Goal: Task Accomplishment & Management: Complete application form

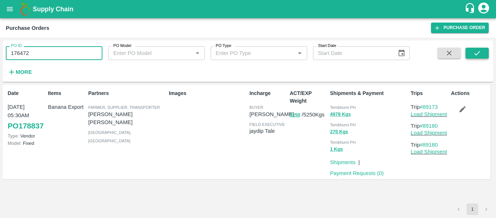
type input "176472"
click at [467, 57] on button "submit" at bounding box center [477, 53] width 23 height 11
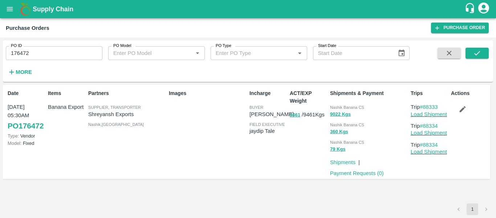
click at [362, 169] on p "Payment Requests ( 0 )" at bounding box center [357, 173] width 54 height 8
click at [360, 173] on link "Payment Requests ( 0 )" at bounding box center [357, 173] width 54 height 6
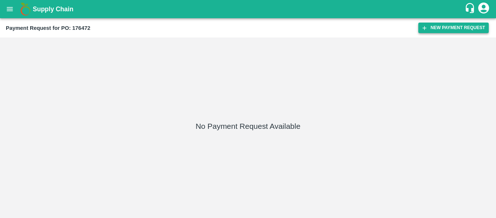
click at [444, 28] on button "New Payment Request" at bounding box center [454, 28] width 70 height 11
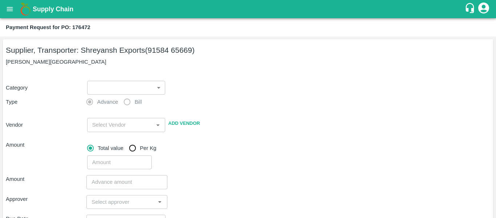
click at [109, 90] on body "Supply Chain Payment Request for PO: 176472 Supplier, Transporter: Shreyansh Ex…" at bounding box center [248, 109] width 496 height 218
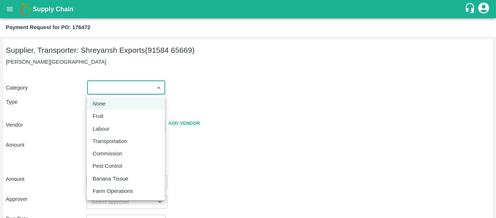
click at [101, 118] on p "Fruit" at bounding box center [98, 116] width 11 height 8
type input "1"
type input "[PERSON_NAME] Exports - 91584 65669(Supplier, Transporter)"
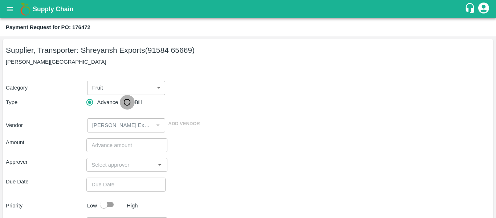
click at [124, 106] on input "Bill" at bounding box center [127, 102] width 15 height 15
radio input "true"
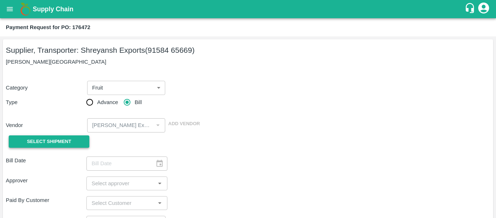
click at [78, 141] on button "Select Shipment" at bounding box center [49, 141] width 81 height 13
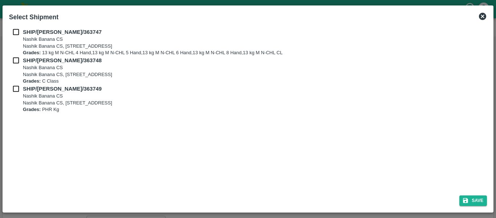
click at [13, 30] on input "checkbox" at bounding box center [16, 32] width 14 height 8
checkbox input "true"
click at [16, 56] on input "checkbox" at bounding box center [16, 60] width 14 height 8
checkbox input "true"
click at [19, 86] on input "checkbox" at bounding box center [16, 89] width 14 height 8
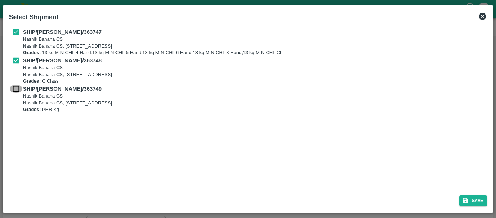
checkbox input "true"
click at [475, 200] on button "Save" at bounding box center [474, 200] width 28 height 11
type input "[DATE]"
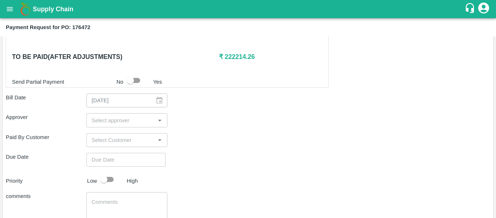
scroll to position [358, 0]
click at [125, 122] on input "input" at bounding box center [121, 119] width 64 height 9
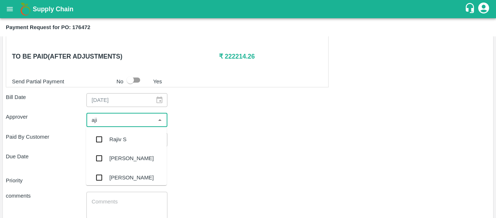
type input "ajit"
click at [127, 135] on div "[PERSON_NAME]" at bounding box center [126, 139] width 81 height 19
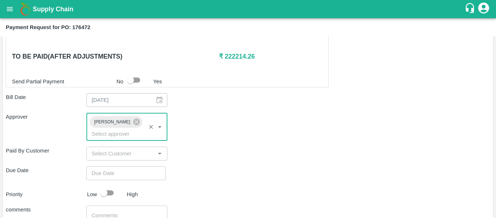
type input "DD/MM/YYYY hh:mm aa"
click at [120, 166] on input "DD/MM/YYYY hh:mm aa" at bounding box center [123, 173] width 74 height 14
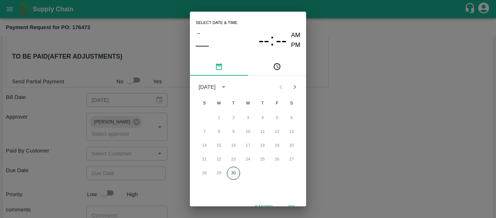
click at [231, 174] on button "30" at bounding box center [233, 172] width 13 height 13
type input "[DATE] 12:00 AM"
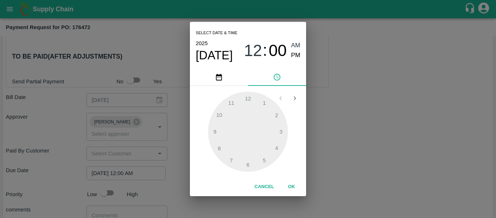
click at [335, 156] on div "Select date & time [DATE] 12 : 00 AM PM 1 2 3 4 5 6 7 8 9 10 11 12 Cancel OK" at bounding box center [248, 109] width 496 height 218
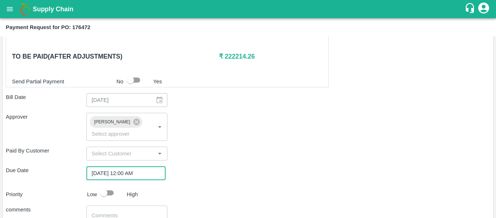
click at [106, 186] on input "checkbox" at bounding box center [103, 193] width 41 height 14
checkbox input "true"
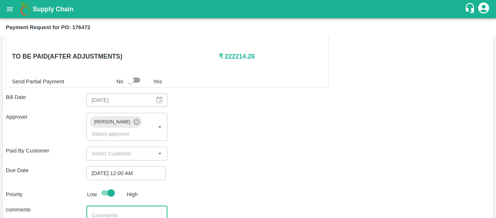
click at [114, 211] on textarea at bounding box center [127, 218] width 70 height 15
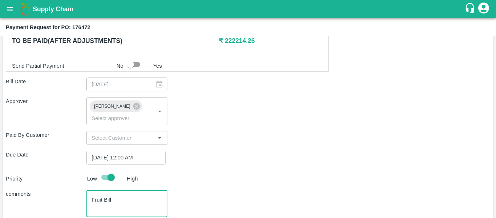
scroll to position [409, 0]
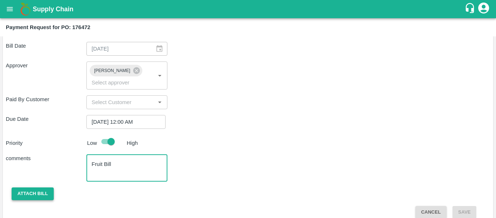
type textarea "Fruit Bill"
click at [34, 187] on button "Attach bill" at bounding box center [33, 193] width 42 height 13
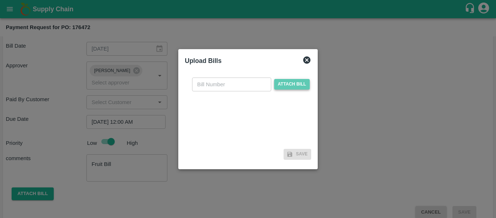
click at [294, 89] on span "Attach bill" at bounding box center [292, 84] width 36 height 11
click at [0, 0] on input "Attach bill" at bounding box center [0, 0] width 0 height 0
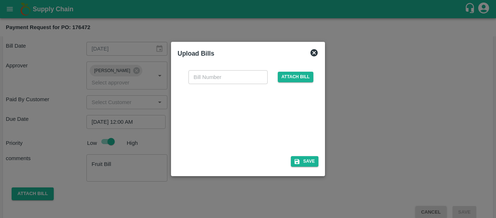
click at [253, 124] on div at bounding box center [246, 117] width 109 height 39
click at [202, 82] on input "text" at bounding box center [228, 77] width 79 height 14
type input "SE/25-26/1513"
click at [304, 163] on button "Save" at bounding box center [305, 161] width 28 height 11
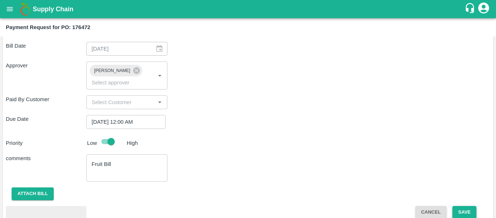
click at [463, 206] on button "Save" at bounding box center [465, 212] width 24 height 13
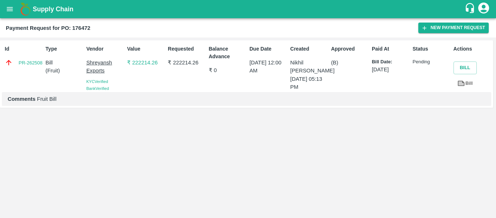
click at [13, 9] on icon "open drawer" at bounding box center [10, 9] width 8 height 8
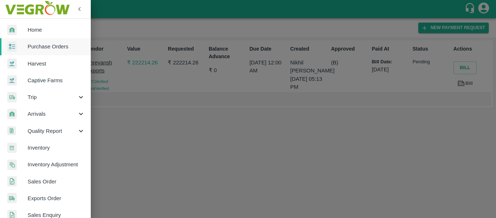
click at [47, 43] on span "Purchase Orders" at bounding box center [56, 47] width 57 height 8
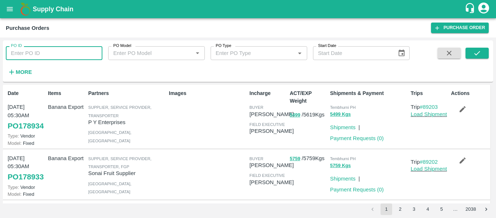
click at [43, 56] on input "PO ID" at bounding box center [54, 53] width 97 height 14
paste input "176456"
type input "176456"
click at [477, 54] on icon "submit" at bounding box center [478, 53] width 6 height 4
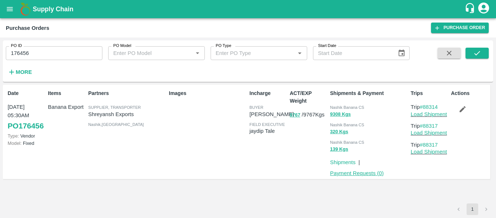
click at [349, 172] on link "Payment Requests ( 0 )" at bounding box center [357, 173] width 54 height 6
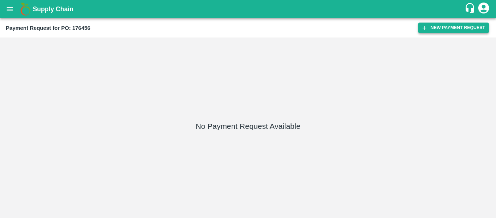
click at [447, 27] on button "New Payment Request" at bounding box center [454, 28] width 70 height 11
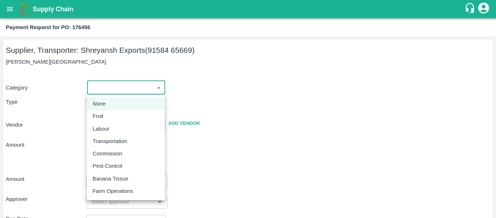
click at [121, 90] on body "Supply Chain Payment Request for PO: 176456 Supplier, Transporter: Shreyansh Ex…" at bounding box center [248, 109] width 496 height 218
click at [100, 119] on p "Fruit" at bounding box center [98, 116] width 11 height 8
type input "1"
type input "[PERSON_NAME] Exports - 91584 65669(Supplier, Transporter)"
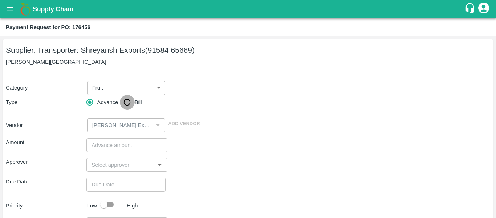
click at [126, 103] on input "Bill" at bounding box center [127, 102] width 15 height 15
radio input "true"
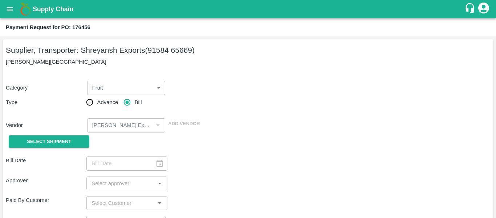
click at [89, 134] on div "Category Fruit 1 ​ Type Advance Bill Vendor ​ Add Vendor Select Shipment" at bounding box center [248, 111] width 485 height 79
click at [65, 142] on span "Select Shipment" at bounding box center [49, 141] width 44 height 8
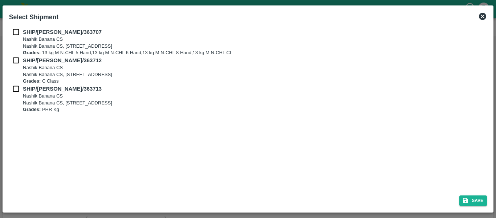
click at [15, 36] on div "SHIP/NASH/363707 Nashik Banana CS Nashik Banana CS, Gat No. 314/2/1, A/p- Mohad…" at bounding box center [248, 42] width 478 height 28
click at [15, 31] on input "checkbox" at bounding box center [16, 32] width 14 height 8
checkbox input "true"
click at [20, 56] on input "checkbox" at bounding box center [16, 60] width 14 height 8
checkbox input "true"
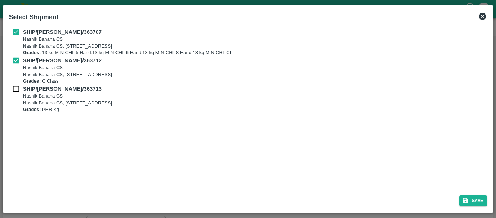
click at [18, 88] on input "checkbox" at bounding box center [16, 89] width 14 height 8
checkbox input "true"
click at [472, 197] on button "Save" at bounding box center [474, 200] width 28 height 11
type input "[DATE]"
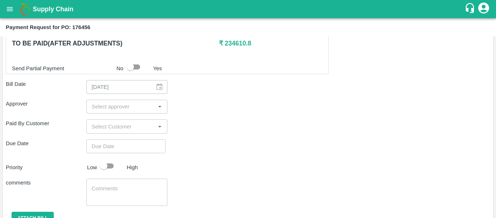
scroll to position [356, 0]
click at [114, 105] on input "input" at bounding box center [121, 105] width 64 height 9
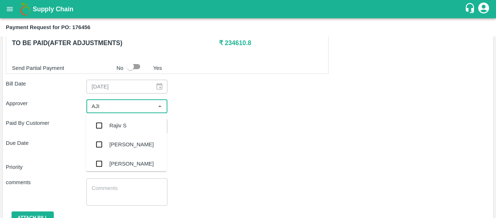
type input "AJIT"
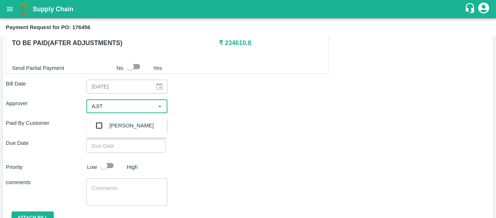
click at [117, 125] on div "[PERSON_NAME]" at bounding box center [131, 125] width 44 height 8
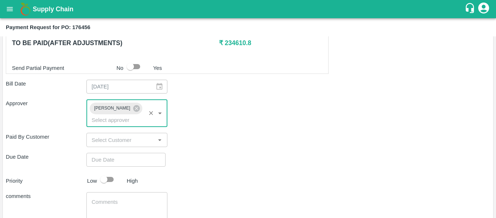
type input "DD/MM/YYYY hh:mm aa"
click at [118, 153] on input "DD/MM/YYYY hh:mm aa" at bounding box center [123, 160] width 74 height 14
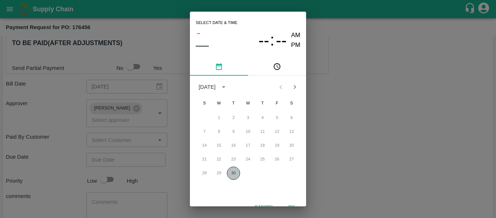
click at [231, 172] on button "30" at bounding box center [233, 172] width 13 height 13
type input "[DATE] 12:00 AM"
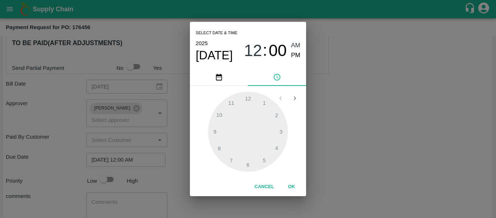
click at [324, 154] on div "Select date & time [DATE] 12 : 00 AM PM 1 2 3 4 5 6 7 8 9 10 11 12 Cancel OK" at bounding box center [248, 109] width 496 height 218
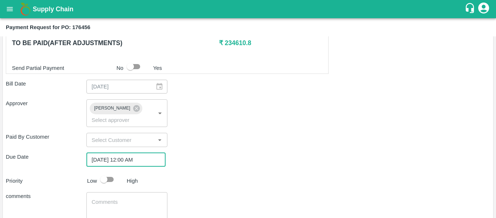
click at [114, 172] on input "checkbox" at bounding box center [103, 179] width 41 height 14
checkbox input "true"
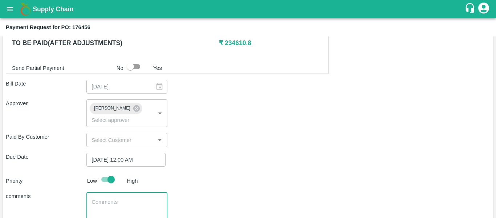
click at [118, 198] on textarea at bounding box center [127, 205] width 70 height 15
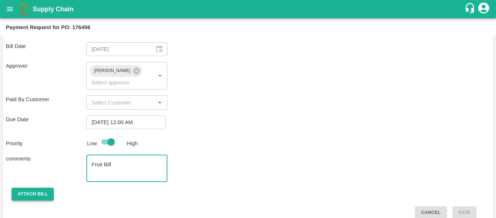
type textarea "Fruit Bill"
click at [42, 187] on button "Attach bill" at bounding box center [33, 193] width 42 height 13
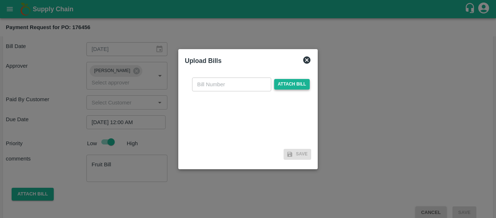
click at [289, 86] on span "Attach bill" at bounding box center [292, 84] width 36 height 11
click at [0, 0] on input "Attach bill" at bounding box center [0, 0] width 0 height 0
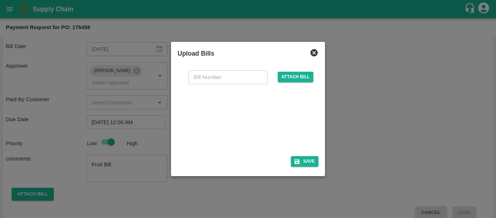
click at [236, 117] on div at bounding box center [246, 117] width 109 height 39
click at [203, 75] on input "text" at bounding box center [228, 77] width 79 height 14
type input "SE/25-26/1514"
click at [308, 165] on button "Save" at bounding box center [305, 161] width 28 height 11
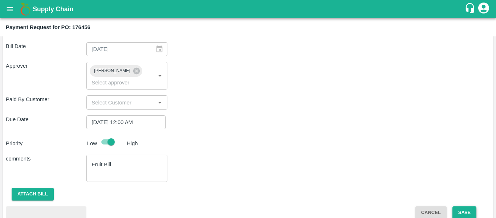
click at [465, 209] on button "Save" at bounding box center [465, 212] width 24 height 13
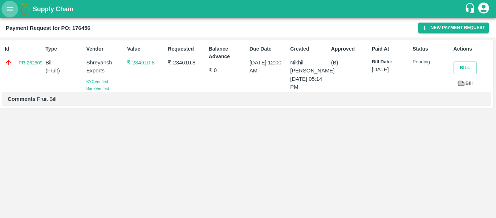
click at [11, 7] on icon "open drawer" at bounding box center [10, 9] width 8 height 8
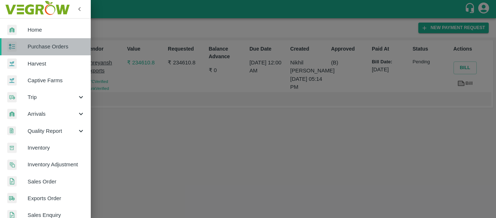
click at [56, 43] on span "Purchase Orders" at bounding box center [56, 47] width 57 height 8
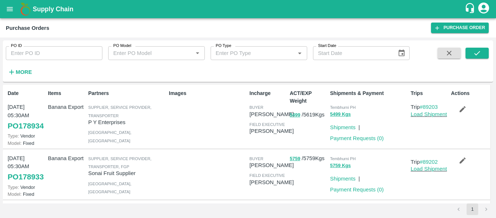
click at [41, 48] on input "PO ID" at bounding box center [54, 53] width 97 height 14
paste input "176469"
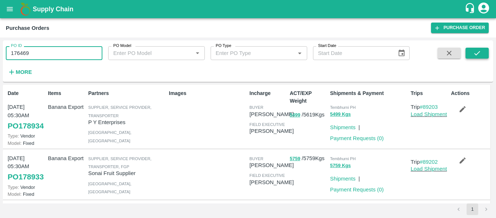
type input "176469"
click at [480, 52] on icon "submit" at bounding box center [478, 53] width 6 height 4
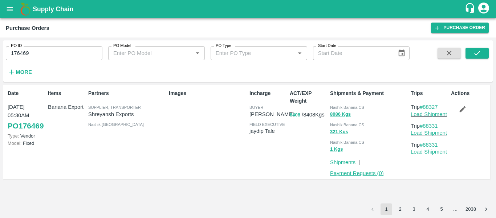
click at [350, 174] on link "Payment Requests ( 0 )" at bounding box center [357, 173] width 54 height 6
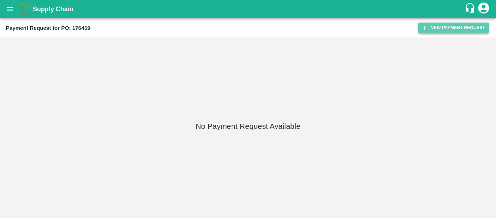
click at [442, 32] on button "New Payment Request" at bounding box center [454, 28] width 70 height 11
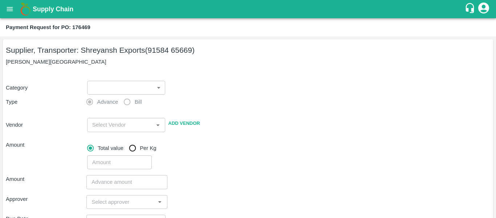
click at [117, 91] on body "Supply Chain Payment Request for PO: 176469 Supplier, Transporter: [PERSON_NAME…" at bounding box center [248, 109] width 496 height 218
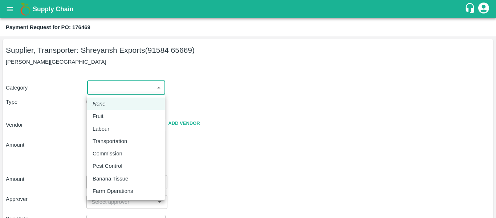
click at [93, 119] on p "Fruit" at bounding box center [98, 116] width 11 height 8
type input "1"
type input "[PERSON_NAME] Exports - 91584 65669(Supplier, Transporter)"
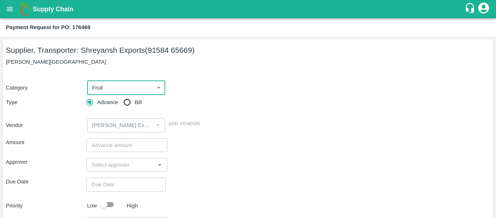
click at [133, 108] on input "Bill" at bounding box center [127, 102] width 15 height 15
radio input "true"
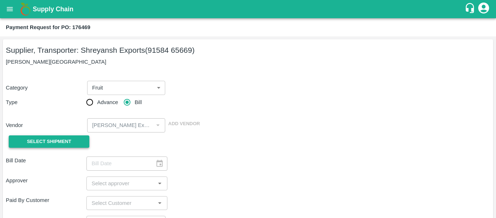
click at [62, 142] on span "Select Shipment" at bounding box center [49, 141] width 44 height 8
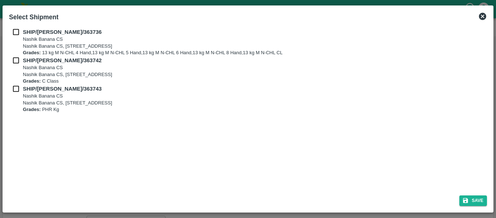
click at [13, 34] on input "checkbox" at bounding box center [16, 32] width 14 height 8
checkbox input "true"
click at [17, 61] on input "checkbox" at bounding box center [16, 60] width 14 height 8
checkbox input "true"
click at [20, 94] on div "SHIP/NASH/363743 Nashik Banana CS Nashik Banana CS, Gat No. 314/2/1, A/p- Mohad…" at bounding box center [248, 99] width 478 height 28
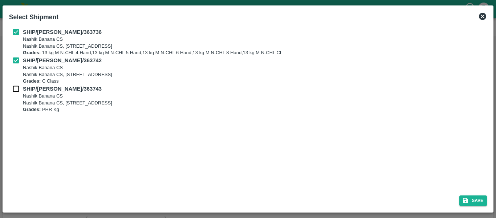
click at [18, 90] on input "checkbox" at bounding box center [16, 89] width 14 height 8
checkbox input "true"
click at [467, 200] on icon "submit" at bounding box center [465, 200] width 5 height 5
type input "[DATE]"
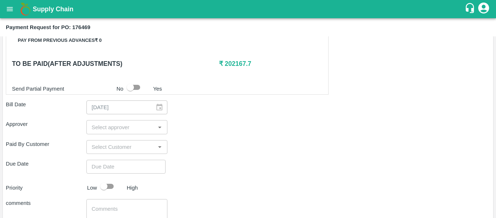
scroll to position [351, 0]
click at [108, 127] on input "input" at bounding box center [121, 126] width 64 height 9
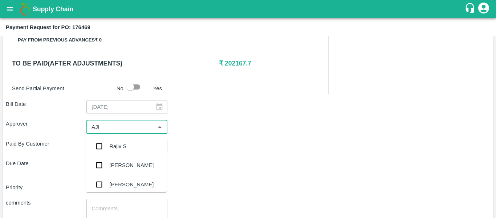
type input "AJIT"
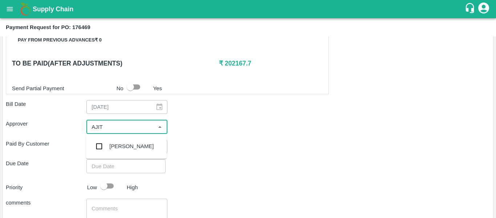
click at [112, 152] on div "[PERSON_NAME]" at bounding box center [126, 146] width 81 height 19
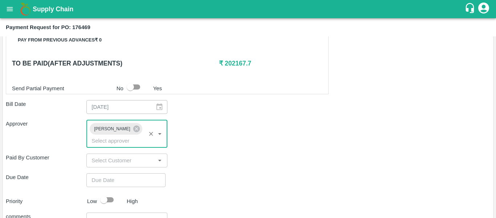
type input "DD/MM/YYYY hh:mm aa"
click at [117, 173] on input "DD/MM/YYYY hh:mm aa" at bounding box center [123, 180] width 74 height 14
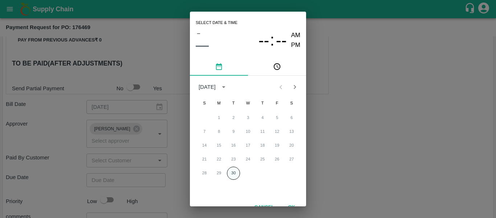
click at [231, 170] on button "30" at bounding box center [233, 172] width 13 height 13
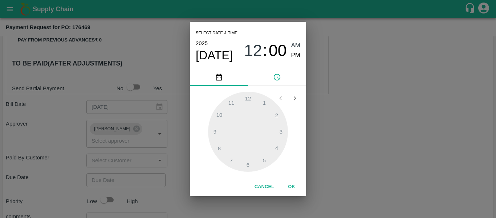
type input "[DATE] 12:00 AM"
click at [309, 158] on div "Select date & time [DATE] 12 : 00 AM PM 1 2 3 4 5 6 7 8 9 10 11 12 Cancel OK" at bounding box center [248, 109] width 496 height 218
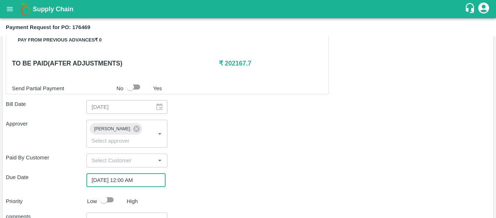
click at [106, 193] on input "checkbox" at bounding box center [103, 200] width 41 height 14
checkbox input "true"
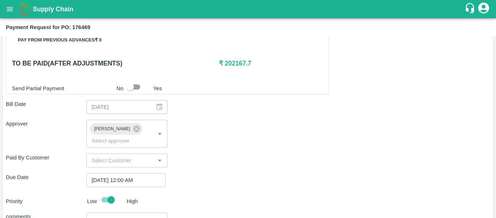
scroll to position [409, 0]
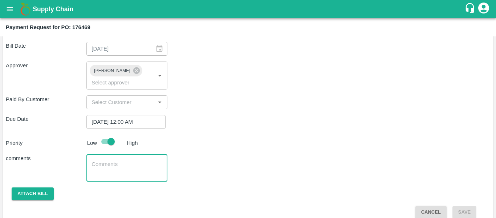
click at [129, 162] on textarea at bounding box center [127, 167] width 70 height 15
type textarea "Fruit Bill"
click at [47, 187] on button "Attach bill" at bounding box center [33, 193] width 42 height 13
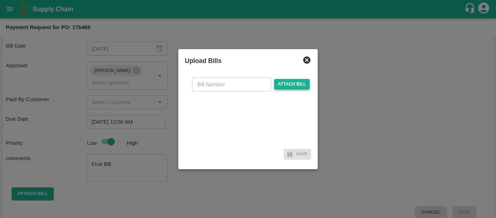
click at [286, 88] on span "Attach bill" at bounding box center [292, 84] width 36 height 11
click at [0, 0] on input "Attach bill" at bounding box center [0, 0] width 0 height 0
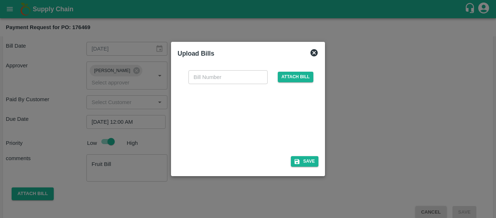
click at [222, 112] on div at bounding box center [246, 117] width 109 height 39
click at [208, 78] on input "text" at bounding box center [228, 77] width 79 height 14
type input "SE/25-26/1515"
click at [304, 158] on button "Save" at bounding box center [305, 161] width 28 height 11
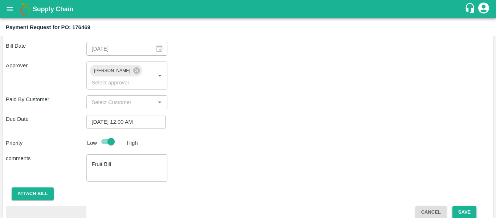
click at [456, 206] on button "Save" at bounding box center [465, 212] width 24 height 13
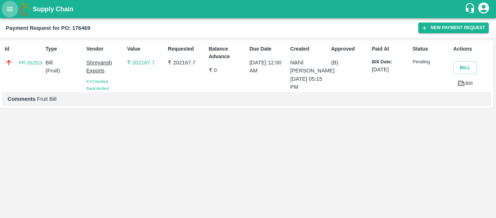
click at [9, 7] on icon "open drawer" at bounding box center [10, 9] width 6 height 4
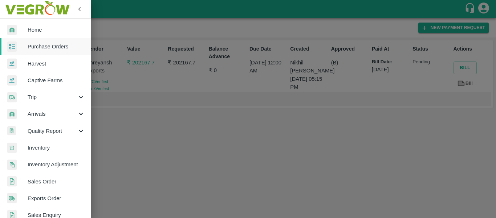
click at [39, 40] on link "Purchase Orders" at bounding box center [45, 46] width 91 height 17
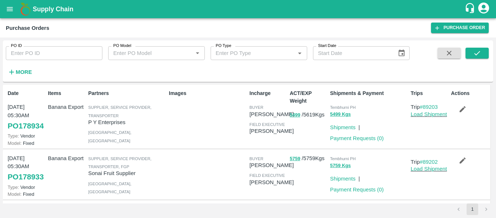
click at [44, 55] on input "PO ID" at bounding box center [54, 53] width 97 height 14
paste input "176457"
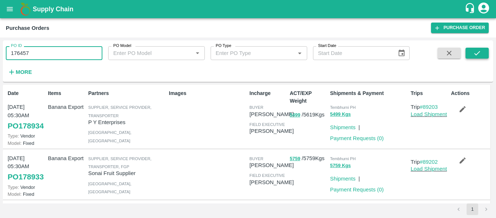
type input "176457"
click at [475, 57] on button "submit" at bounding box center [477, 53] width 23 height 11
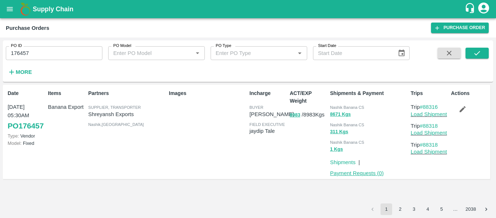
click at [354, 170] on link "Payment Requests ( 0 )" at bounding box center [357, 173] width 54 height 6
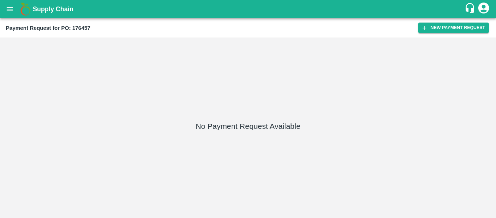
click at [454, 34] on div "Payment Request for PO: 176457 New Payment Request" at bounding box center [248, 27] width 496 height 19
click at [433, 29] on button "New Payment Request" at bounding box center [454, 28] width 70 height 11
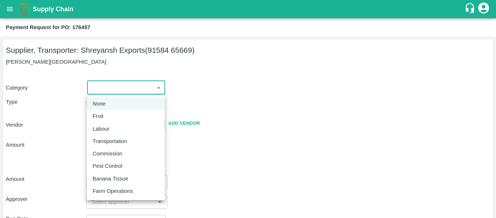
click at [129, 91] on body "Supply Chain Payment Request for PO: 176457 Supplier, Transporter: [PERSON_NAME…" at bounding box center [248, 109] width 496 height 218
click at [106, 115] on div "Fruit" at bounding box center [100, 116] width 15 height 8
type input "1"
type input "[PERSON_NAME] Exports - 91584 65669(Supplier, Transporter)"
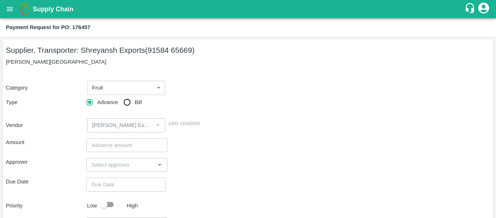
click at [140, 101] on span "Bill" at bounding box center [138, 102] width 7 height 8
click at [134, 101] on input "Bill" at bounding box center [127, 102] width 15 height 15
radio input "true"
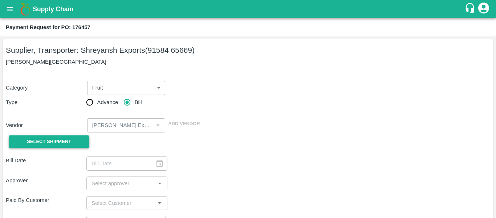
click at [58, 139] on span "Select Shipment" at bounding box center [49, 141] width 44 height 8
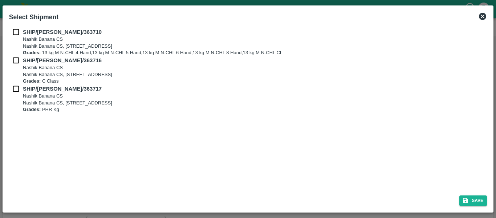
click at [16, 30] on input "checkbox" at bounding box center [16, 32] width 14 height 8
checkbox input "true"
click at [20, 62] on input "checkbox" at bounding box center [16, 60] width 14 height 8
checkbox input "true"
click at [22, 91] on input "checkbox" at bounding box center [16, 89] width 14 height 8
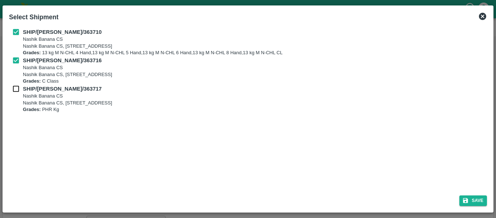
checkbox input "true"
click at [473, 199] on button "Save" at bounding box center [474, 200] width 28 height 11
type input "[DATE]"
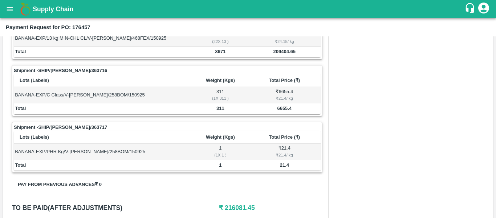
scroll to position [360, 0]
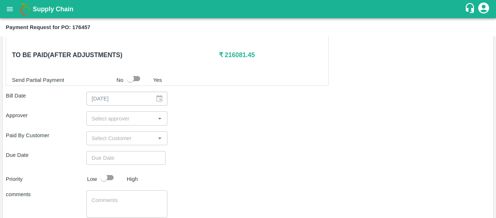
click at [113, 117] on input "input" at bounding box center [121, 117] width 64 height 9
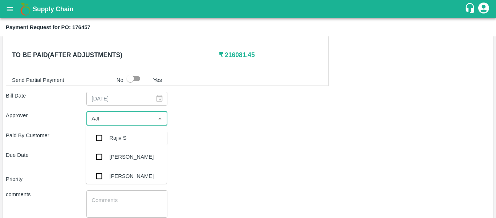
type input "AJIT"
click at [117, 133] on div "[PERSON_NAME]" at bounding box center [126, 137] width 81 height 19
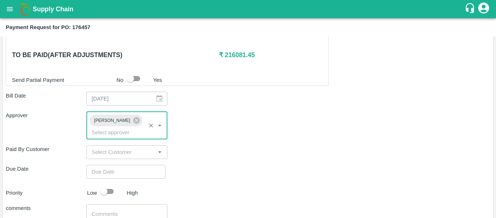
type input "DD/MM/YYYY hh:mm aa"
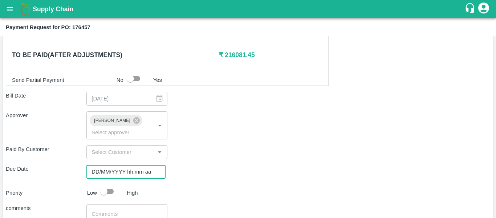
click at [120, 165] on input "DD/MM/YYYY hh:mm aa" at bounding box center [123, 172] width 74 height 14
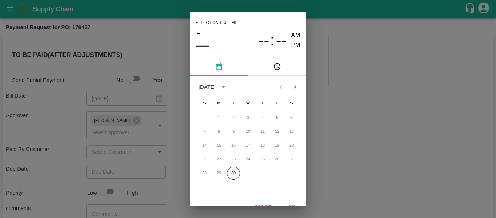
click at [233, 175] on button "30" at bounding box center [233, 172] width 13 height 13
type input "[DATE] 12:00 AM"
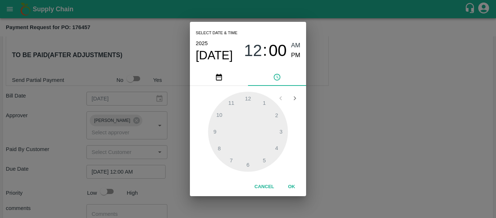
click at [330, 159] on div "Select date & time [DATE] 12 : 00 AM PM 1 2 3 4 5 6 7 8 9 10 11 12 Cancel OK" at bounding box center [248, 109] width 496 height 218
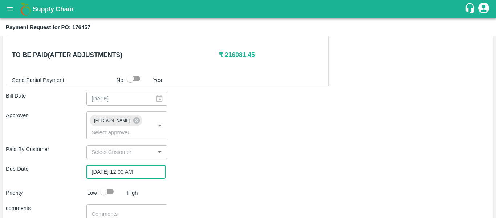
click at [109, 184] on input "checkbox" at bounding box center [103, 191] width 41 height 14
checkbox input "true"
click at [115, 210] on textarea at bounding box center [127, 217] width 70 height 15
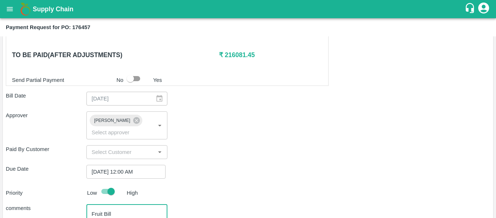
scroll to position [409, 0]
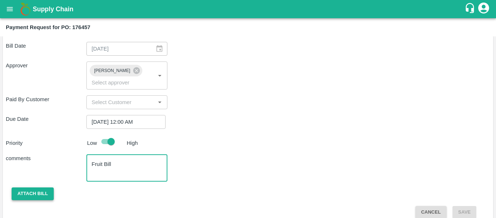
type textarea "Fruit Bill"
click at [45, 187] on button "Attach bill" at bounding box center [33, 193] width 42 height 13
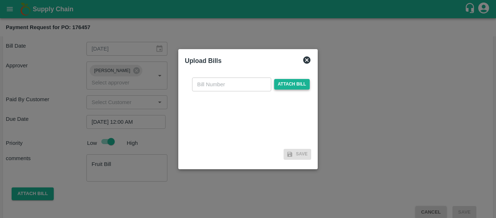
click at [290, 86] on span "Attach bill" at bounding box center [292, 84] width 36 height 11
click at [0, 0] on input "Attach bill" at bounding box center [0, 0] width 0 height 0
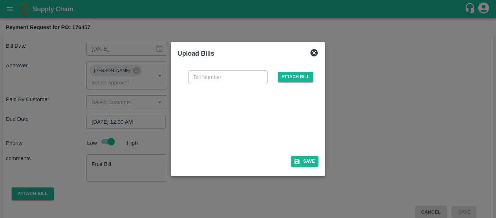
click at [218, 124] on div at bounding box center [246, 117] width 109 height 39
click at [207, 84] on input "text" at bounding box center [228, 77] width 79 height 14
type input "SE/25-26/1516"
click at [300, 154] on div "SE/25-26/1516 ​ Attach bill Save" at bounding box center [248, 116] width 141 height 105
click at [302, 159] on button "Save" at bounding box center [305, 161] width 28 height 11
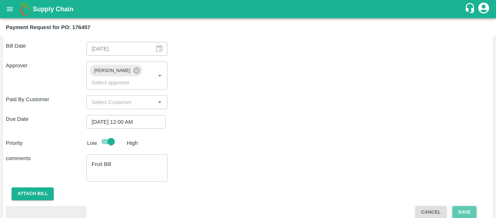
click at [465, 206] on button "Save" at bounding box center [465, 212] width 24 height 13
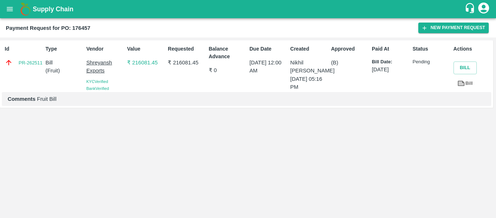
click at [8, 13] on icon "open drawer" at bounding box center [10, 9] width 8 height 8
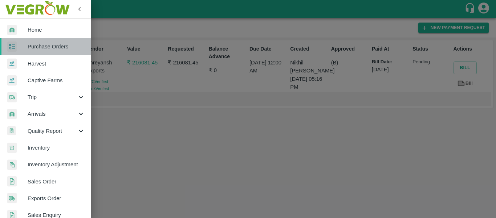
click at [47, 46] on span "Purchase Orders" at bounding box center [56, 47] width 57 height 8
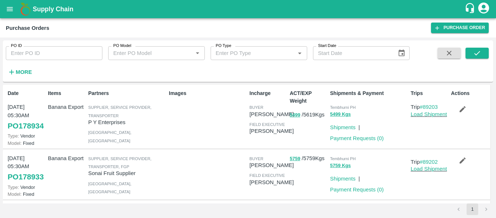
click at [46, 42] on div "PO ID PO ID" at bounding box center [51, 50] width 102 height 20
click at [46, 49] on input "PO ID" at bounding box center [54, 53] width 97 height 14
paste input "176475"
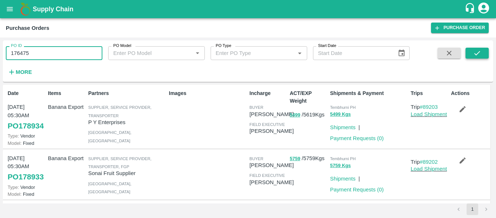
type input "176475"
click at [478, 55] on icon "submit" at bounding box center [477, 53] width 8 height 8
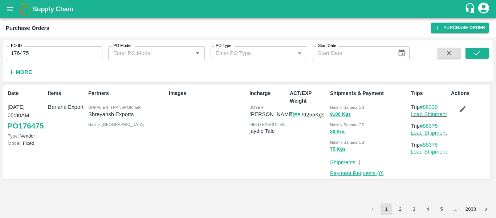
click at [355, 173] on link "Payment Requests ( 0 )" at bounding box center [357, 173] width 54 height 6
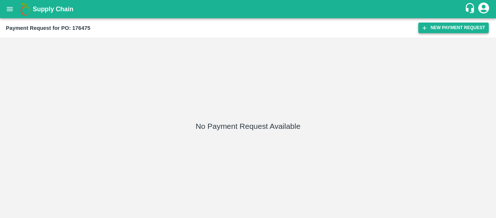
click at [435, 30] on button "New Payment Request" at bounding box center [454, 28] width 70 height 11
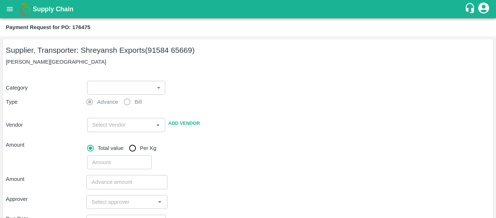
click at [132, 82] on body "Supply Chain Payment Request for PO: 176475 Supplier, Transporter: [PERSON_NAME…" at bounding box center [248, 109] width 496 height 218
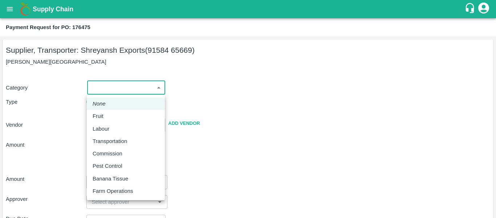
click at [105, 114] on div "Fruit" at bounding box center [100, 116] width 15 height 8
type input "1"
type input "[PERSON_NAME] Exports - 91584 65669(Supplier, Transporter)"
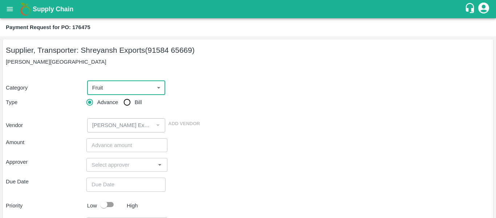
click at [134, 102] on input "Bill" at bounding box center [127, 102] width 15 height 15
radio input "true"
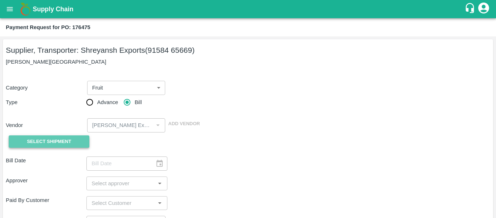
click at [61, 136] on button "Select Shipment" at bounding box center [49, 141] width 81 height 13
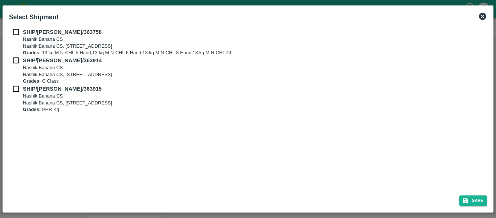
click at [15, 27] on div "SHIP/[PERSON_NAME]/363758 Nashik Banana CS Nashik Banana CS, Gat No. 314/2/1, A…" at bounding box center [248, 107] width 484 height 164
click at [15, 29] on input "checkbox" at bounding box center [16, 32] width 14 height 8
checkbox input "true"
click at [16, 56] on input "checkbox" at bounding box center [16, 60] width 14 height 8
checkbox input "true"
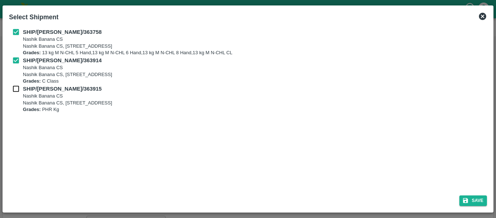
click at [18, 84] on div "SHIP/NASH/363914 Nashik Banana CS Nashik Banana CS, Gat No. 314/2/1, A/p- Mohad…" at bounding box center [248, 70] width 478 height 28
click at [19, 89] on input "checkbox" at bounding box center [16, 89] width 14 height 8
checkbox input "true"
click at [481, 205] on button "Save" at bounding box center [474, 200] width 28 height 11
type input "[DATE]"
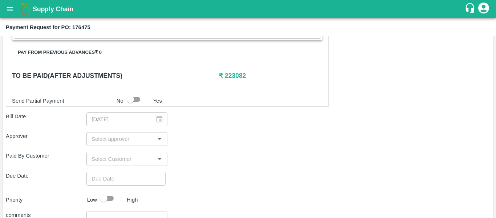
scroll to position [323, 0]
click at [108, 136] on input "input" at bounding box center [121, 138] width 64 height 9
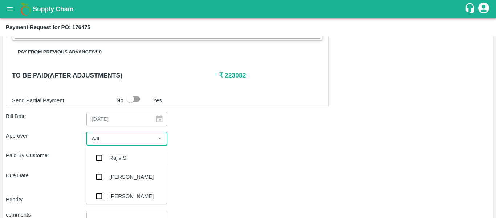
type input "AJIT"
click at [113, 161] on div "[PERSON_NAME]" at bounding box center [131, 158] width 44 height 8
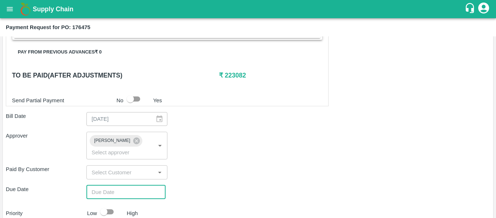
type input "DD/MM/YYYY hh:mm aa"
click at [117, 185] on input "DD/MM/YYYY hh:mm aa" at bounding box center [123, 192] width 74 height 14
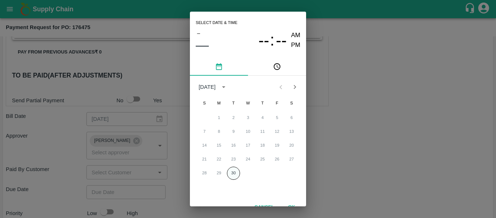
click at [237, 170] on button "30" at bounding box center [233, 172] width 13 height 13
type input "[DATE] 12:00 AM"
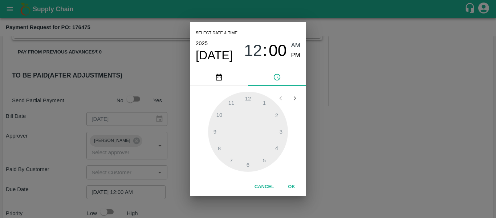
click at [356, 158] on div "Select date & time [DATE] 12 : 00 AM PM 1 2 3 4 5 6 7 8 9 10 11 12 Cancel OK" at bounding box center [248, 109] width 496 height 218
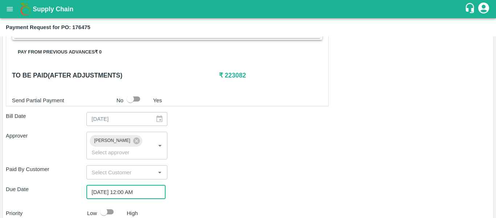
click at [113, 205] on input "checkbox" at bounding box center [103, 212] width 41 height 14
checkbox input "true"
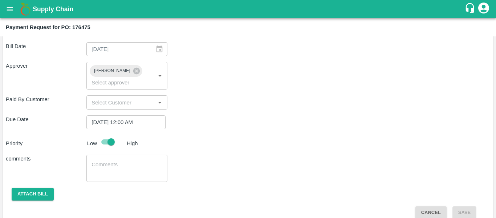
click at [122, 161] on textarea at bounding box center [127, 168] width 70 height 15
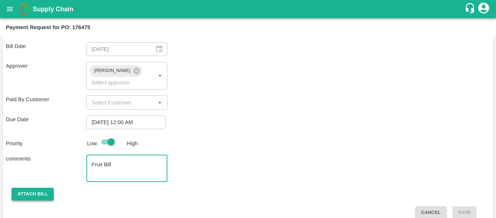
type textarea "Fruit Bill"
click at [43, 187] on button "Attach bill" at bounding box center [33, 193] width 42 height 13
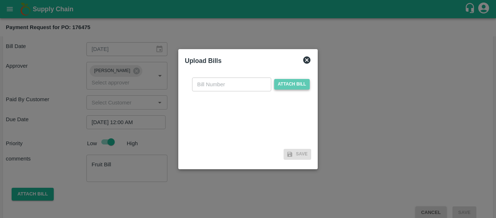
click at [290, 88] on span "Attach bill" at bounding box center [292, 84] width 36 height 11
click at [0, 0] on input "Attach bill" at bounding box center [0, 0] width 0 height 0
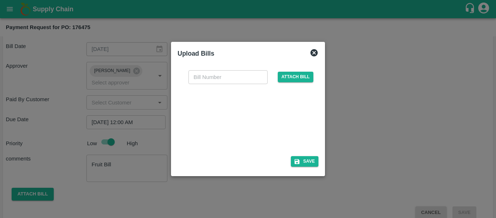
click at [254, 120] on div at bounding box center [246, 117] width 109 height 39
click at [213, 76] on input "text" at bounding box center [228, 77] width 79 height 14
type input "SE/25-26/1517"
click at [300, 164] on icon "button" at bounding box center [297, 161] width 7 height 7
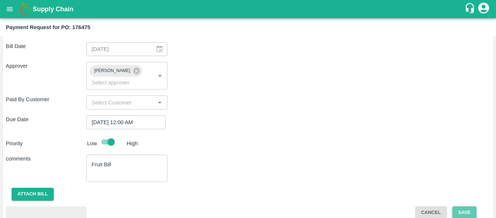
click at [457, 206] on button "Save" at bounding box center [465, 212] width 24 height 13
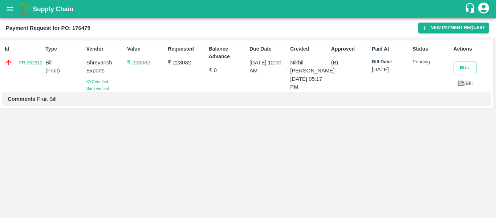
click at [15, 9] on button "open drawer" at bounding box center [9, 9] width 17 height 17
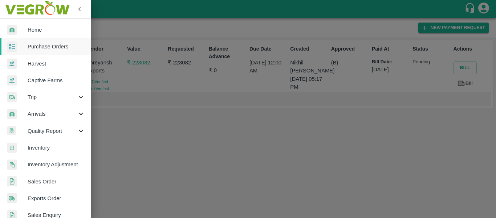
click at [44, 44] on span "Purchase Orders" at bounding box center [56, 47] width 57 height 8
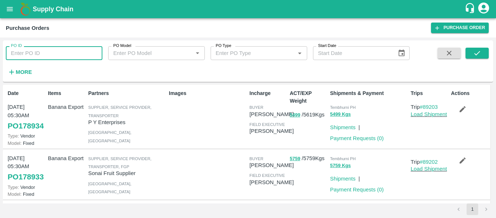
click at [17, 60] on input "PO ID" at bounding box center [54, 53] width 97 height 14
paste input "176476"
type input "176476"
click at [478, 51] on icon "submit" at bounding box center [477, 53] width 8 height 8
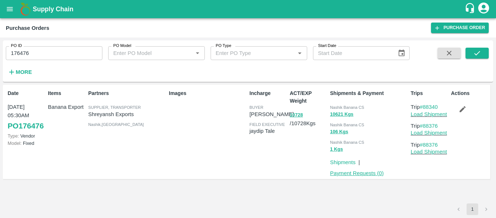
click at [367, 174] on link "Payment Requests ( 0 )" at bounding box center [357, 173] width 54 height 6
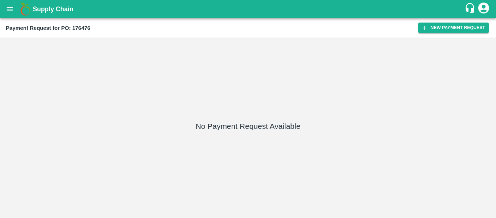
click at [435, 34] on div "Payment Request for PO: 176476 New Payment Request" at bounding box center [248, 27] width 496 height 19
click at [434, 31] on button "New Payment Request" at bounding box center [454, 28] width 70 height 11
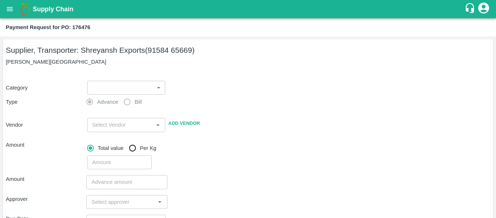
click at [108, 92] on body "Supply Chain Payment Request for PO: 176476 Supplier, Transporter: [PERSON_NAME…" at bounding box center [248, 109] width 496 height 218
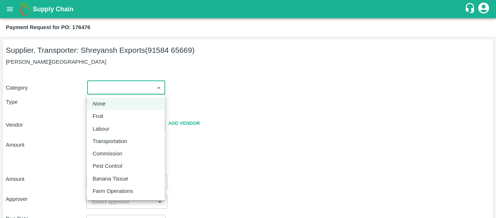
click at [112, 115] on div "Fruit" at bounding box center [126, 116] width 66 height 8
type input "1"
type input "[PERSON_NAME] Exports - 91584 65669(Supplier, Transporter)"
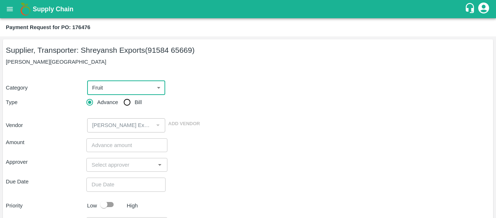
click at [129, 108] on input "Bill" at bounding box center [127, 102] width 15 height 15
radio input "true"
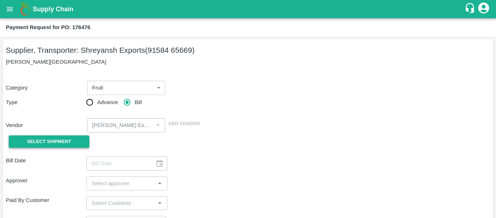
click at [57, 138] on span "Select Shipment" at bounding box center [49, 141] width 44 height 8
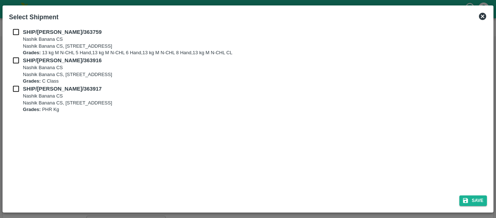
click at [16, 29] on input "checkbox" at bounding box center [16, 32] width 14 height 8
checkbox input "true"
click at [20, 60] on input "checkbox" at bounding box center [16, 60] width 14 height 8
checkbox input "true"
click at [21, 88] on input "checkbox" at bounding box center [16, 89] width 14 height 8
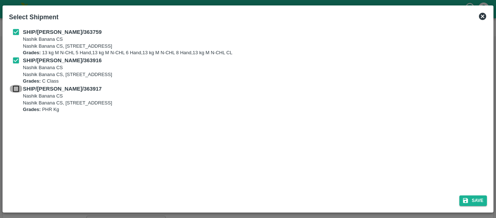
checkbox input "true"
click at [482, 201] on button "Save" at bounding box center [474, 200] width 28 height 11
type input "[DATE]"
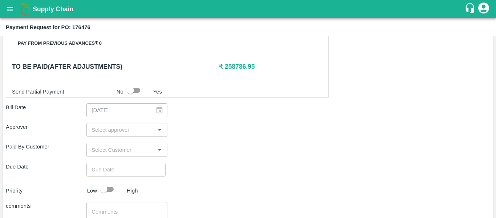
scroll to position [332, 0]
click at [110, 122] on div "Shipment - SHIP/[PERSON_NAME]/363759 Lots (Labels) Weight (Kgs) Total Price (₹)…" at bounding box center [248, 41] width 485 height 447
click at [111, 126] on input "input" at bounding box center [121, 129] width 64 height 9
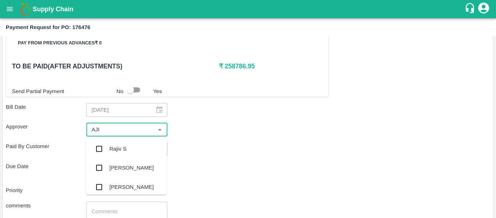
type input "AJIT"
click at [115, 145] on div "[PERSON_NAME]" at bounding box center [131, 149] width 44 height 8
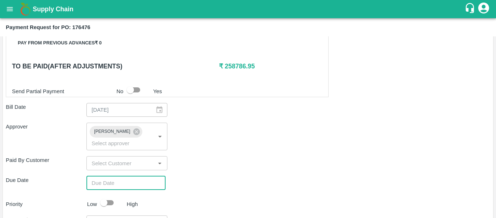
type input "DD/MM/YYYY hh:mm aa"
click at [120, 176] on input "DD/MM/YYYY hh:mm aa" at bounding box center [123, 183] width 74 height 14
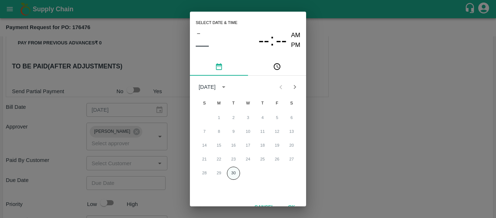
click at [236, 174] on button "30" at bounding box center [233, 172] width 13 height 13
type input "[DATE] 12:00 AM"
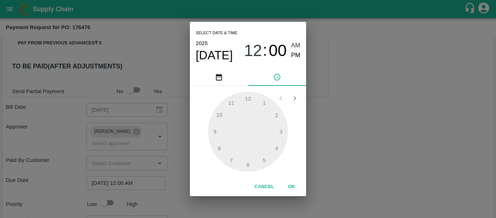
click at [331, 161] on div "Select date & time [DATE] 12 : 00 AM PM 1 2 3 4 5 6 7 8 9 10 11 12 Cancel OK" at bounding box center [248, 109] width 496 height 218
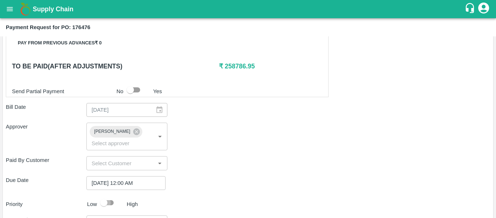
click at [109, 195] on input "checkbox" at bounding box center [103, 202] width 41 height 14
checkbox input "true"
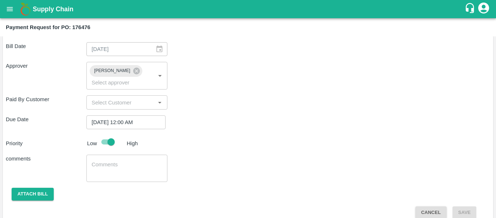
click at [119, 165] on textarea at bounding box center [127, 168] width 70 height 15
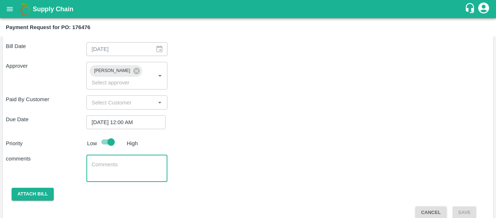
type textarea "f"
type textarea "Fruit Bill"
click at [48, 188] on button "Attach bill" at bounding box center [33, 193] width 42 height 13
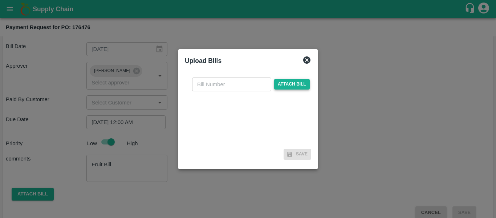
click at [284, 85] on span "Attach bill" at bounding box center [292, 84] width 36 height 11
click at [0, 0] on input "Attach bill" at bounding box center [0, 0] width 0 height 0
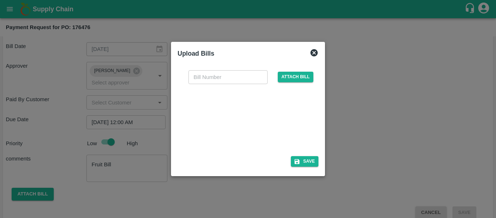
click at [255, 121] on div at bounding box center [246, 117] width 109 height 39
click at [206, 79] on input "text" at bounding box center [228, 77] width 79 height 14
type input "SE/25-26/1518"
click at [302, 162] on button "Save" at bounding box center [305, 161] width 28 height 11
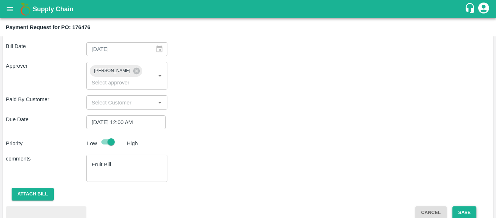
click at [464, 206] on button "Save" at bounding box center [465, 212] width 24 height 13
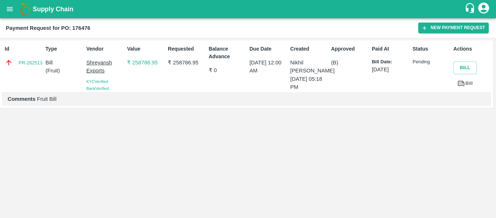
click at [5, 11] on button "open drawer" at bounding box center [9, 9] width 17 height 17
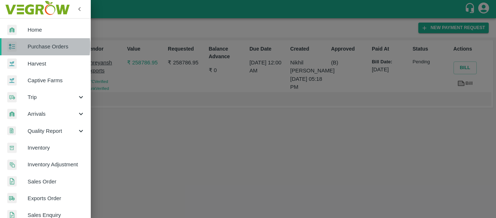
click at [35, 46] on span "Purchase Orders" at bounding box center [56, 47] width 57 height 8
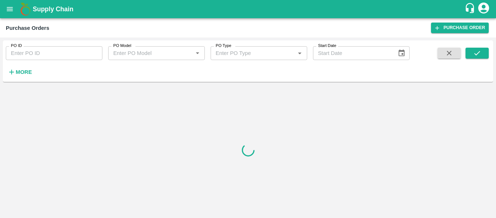
click at [39, 52] on input "PO ID" at bounding box center [54, 53] width 97 height 14
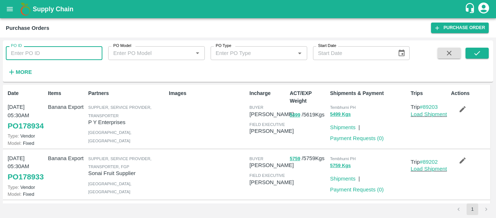
paste input "176464"
type input "176464"
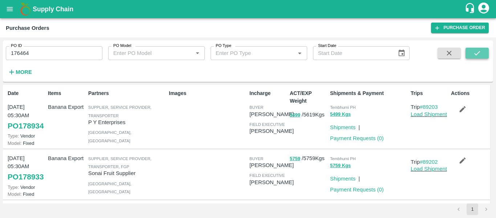
click at [478, 51] on icon "submit" at bounding box center [477, 53] width 8 height 8
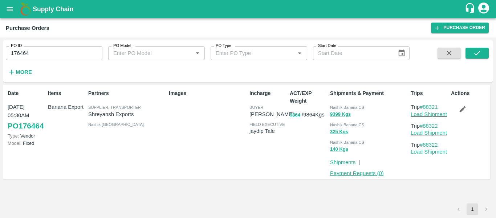
click at [366, 173] on link "Payment Requests ( 0 )" at bounding box center [357, 173] width 54 height 6
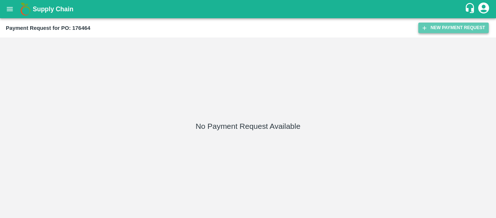
click at [434, 28] on button "New Payment Request" at bounding box center [454, 28] width 70 height 11
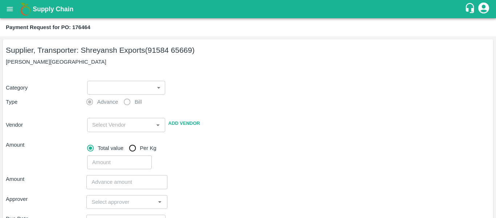
click at [114, 89] on body "Supply Chain Payment Request for PO: 176464 Supplier, Transporter: [PERSON_NAME…" at bounding box center [248, 109] width 496 height 218
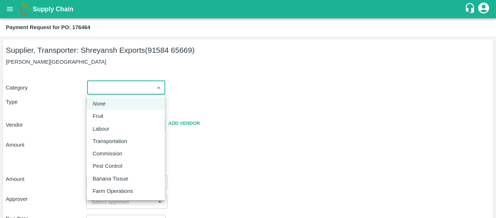
click at [102, 119] on p "Fruit" at bounding box center [98, 116] width 11 height 8
type input "1"
type input "[PERSON_NAME] Exports - 91584 65669(Supplier, Transporter)"
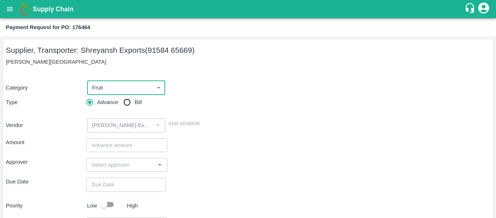
click at [136, 107] on label "Bill" at bounding box center [131, 102] width 22 height 15
click at [134, 107] on input "Bill" at bounding box center [127, 102] width 15 height 15
radio input "true"
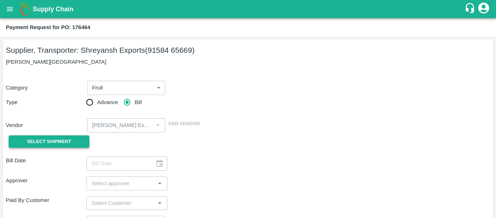
click at [71, 137] on button "Select Shipment" at bounding box center [49, 141] width 81 height 13
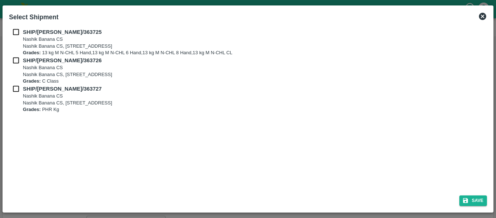
click at [22, 28] on input "checkbox" at bounding box center [16, 32] width 14 height 8
checkbox input "true"
click at [24, 55] on b "Grades:" at bounding box center [32, 52] width 18 height 5
click at [27, 63] on p "SHIP/[PERSON_NAME]/363726" at bounding box center [67, 60] width 88 height 8
checkbox input "true"
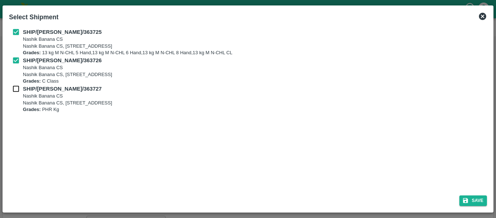
click at [32, 89] on b "SHIP/[PERSON_NAME]/363727" at bounding box center [62, 89] width 79 height 6
checkbox input "true"
click at [476, 205] on button "Save" at bounding box center [474, 200] width 28 height 11
type input "[DATE]"
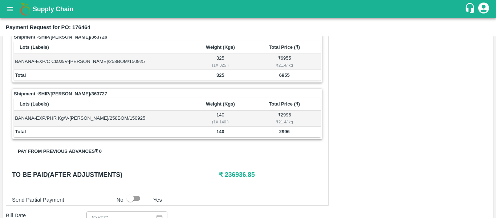
scroll to position [350, 0]
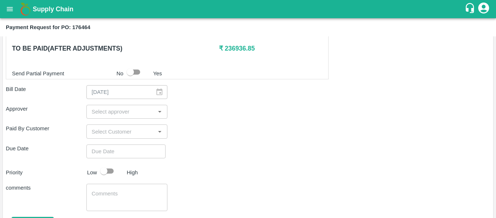
click at [109, 113] on input "input" at bounding box center [121, 111] width 64 height 9
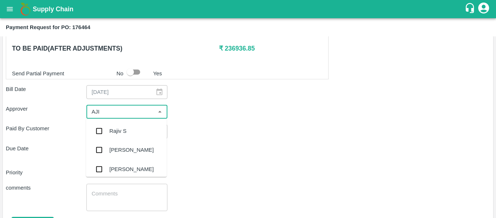
type input "AJIT"
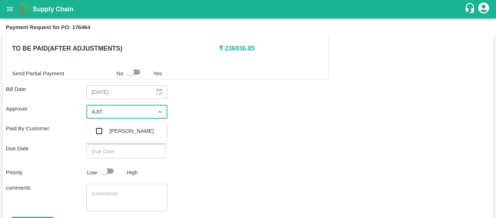
click at [114, 133] on div "[PERSON_NAME]" at bounding box center [131, 131] width 44 height 8
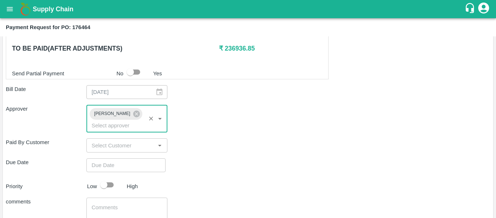
type input "DD/MM/YYYY hh:mm aa"
click at [118, 158] on input "DD/MM/YYYY hh:mm aa" at bounding box center [123, 165] width 74 height 14
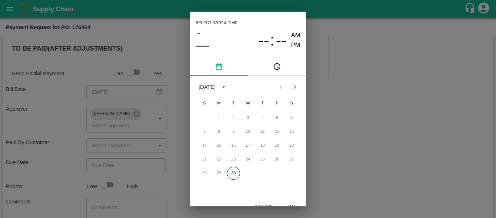
click at [235, 173] on button "30" at bounding box center [233, 172] width 13 height 13
type input "[DATE] 12:00 AM"
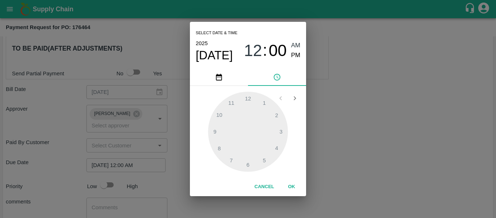
click at [337, 149] on div "Select date & time [DATE] 12 : 00 AM PM 1 2 3 4 5 6 7 8 9 10 11 12 Cancel OK" at bounding box center [248, 109] width 496 height 218
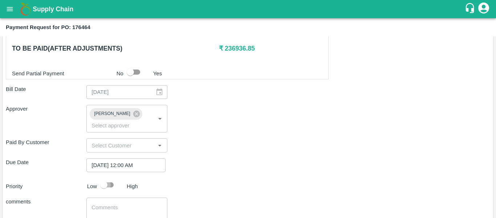
click at [112, 178] on input "checkbox" at bounding box center [103, 185] width 41 height 14
checkbox input "true"
click at [118, 203] on textarea at bounding box center [127, 210] width 70 height 15
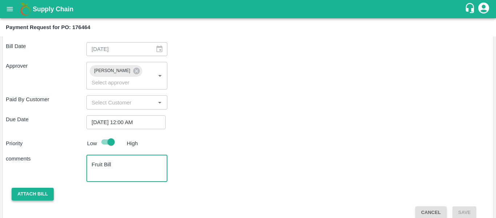
type textarea "Fruit Bill"
click at [35, 187] on button "Attach bill" at bounding box center [33, 193] width 42 height 13
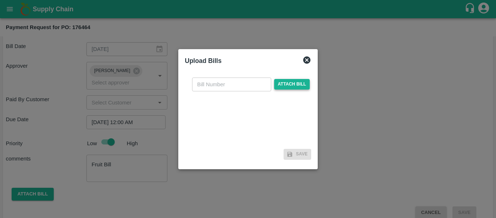
click at [293, 86] on span "Attach bill" at bounding box center [292, 84] width 36 height 11
click at [0, 0] on input "Attach bill" at bounding box center [0, 0] width 0 height 0
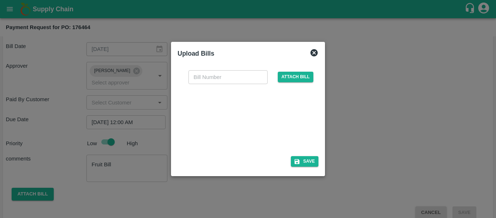
click at [239, 110] on div at bounding box center [246, 117] width 109 height 39
click at [209, 79] on input "text" at bounding box center [228, 77] width 79 height 14
type input "SE/25-26/1519"
click at [297, 161] on icon "button" at bounding box center [297, 161] width 5 height 5
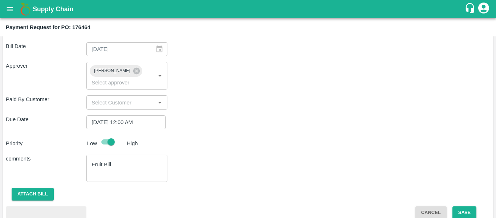
click at [456, 194] on div "Shipment - SHIP/NASH/363725 Lots (Labels) Weight (Kgs) Total Price (₹) BANANA-E…" at bounding box center [248, 7] width 485 height 500
click at [467, 206] on button "Save" at bounding box center [465, 212] width 24 height 13
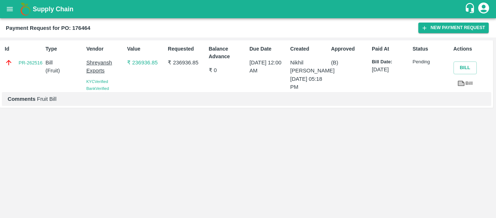
click at [9, 13] on button "open drawer" at bounding box center [9, 9] width 17 height 17
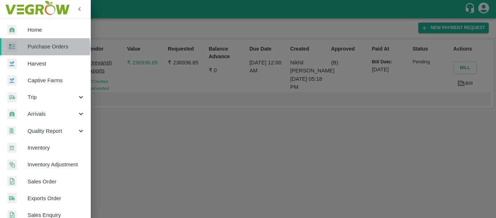
click at [41, 47] on span "Purchase Orders" at bounding box center [56, 47] width 57 height 8
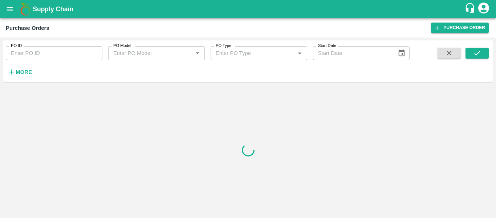
click at [57, 48] on input "PO ID" at bounding box center [54, 53] width 97 height 14
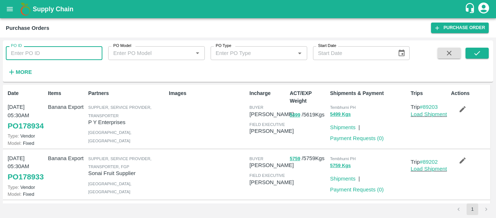
paste input "176551"
type input "176551"
click at [476, 54] on icon "submit" at bounding box center [478, 53] width 6 height 4
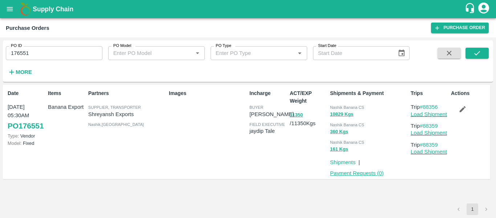
click at [357, 173] on link "Payment Requests ( 0 )" at bounding box center [357, 173] width 54 height 6
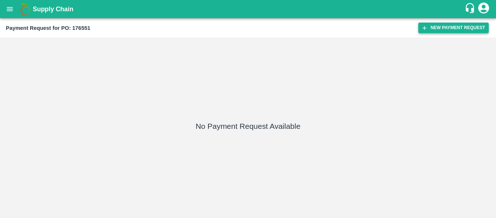
click at [439, 29] on button "New Payment Request" at bounding box center [454, 28] width 70 height 11
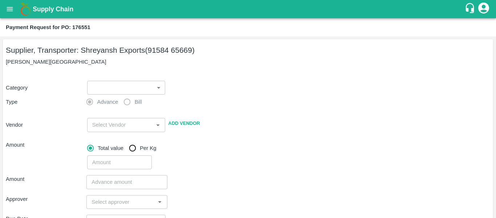
click at [113, 89] on body "Supply Chain Payment Request for PO: 176551 Supplier, Transporter: [PERSON_NAME…" at bounding box center [248, 109] width 496 height 218
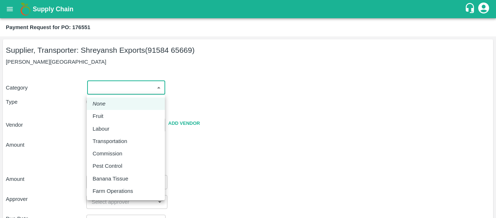
click at [111, 116] on div "Fruit" at bounding box center [126, 116] width 66 height 8
type input "1"
type input "[PERSON_NAME] Exports - 91584 65669(Supplier, Transporter)"
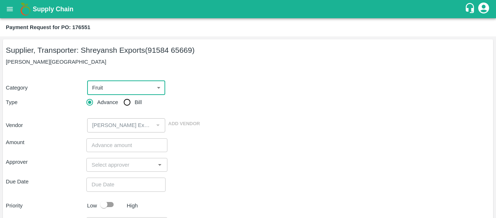
click at [129, 105] on input "Bill" at bounding box center [127, 102] width 15 height 15
radio input "true"
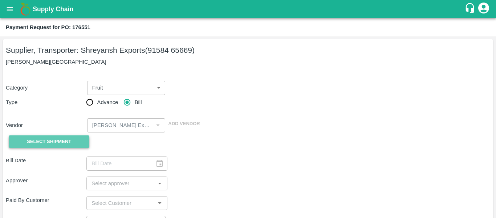
click at [76, 142] on button "Select Shipment" at bounding box center [49, 141] width 81 height 13
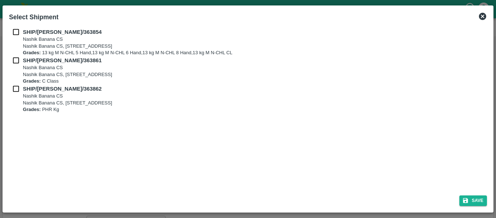
click at [16, 30] on input "checkbox" at bounding box center [16, 32] width 14 height 8
checkbox input "true"
click at [20, 61] on input "checkbox" at bounding box center [16, 60] width 14 height 8
checkbox input "true"
click at [21, 84] on div "SHIP/[PERSON_NAME]/363861 [STREET_ADDRESS] Grades: C Class" at bounding box center [248, 70] width 478 height 28
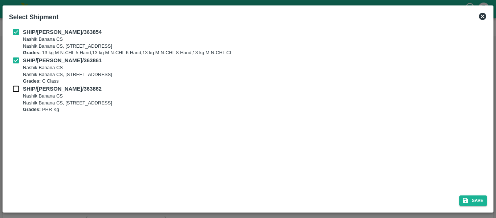
click at [23, 88] on input "checkbox" at bounding box center [16, 89] width 14 height 8
checkbox input "true"
click at [473, 200] on button "Save" at bounding box center [474, 200] width 28 height 11
type input "[DATE]"
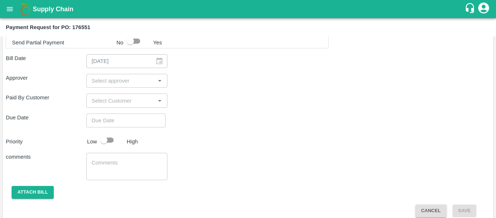
scroll to position [382, 0]
click at [115, 86] on div "​" at bounding box center [126, 80] width 81 height 14
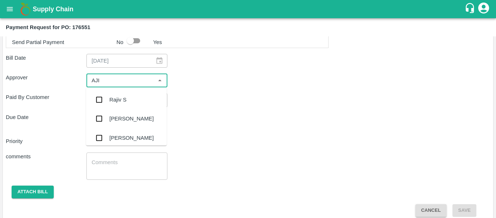
type input "AJIT"
click at [116, 95] on div "[PERSON_NAME]" at bounding box center [126, 99] width 81 height 19
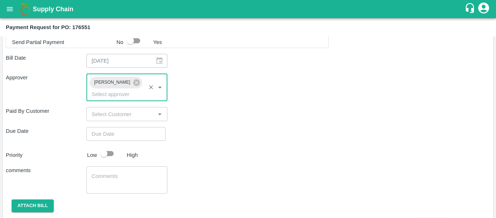
type input "DD/MM/YYYY hh:mm aa"
click at [118, 127] on input "DD/MM/YYYY hh:mm aa" at bounding box center [123, 134] width 74 height 14
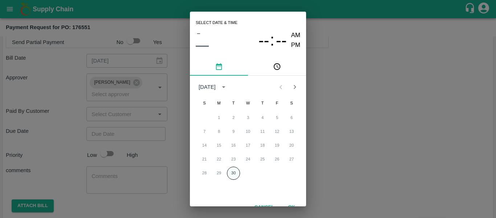
click at [233, 174] on button "30" at bounding box center [233, 172] width 13 height 13
type input "[DATE] 12:00 AM"
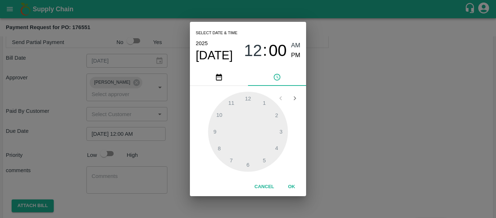
click at [344, 148] on div "Select date & time [DATE] 12 : 00 AM PM 1 2 3 4 5 6 7 8 9 10 11 12 Cancel OK" at bounding box center [248, 109] width 496 height 218
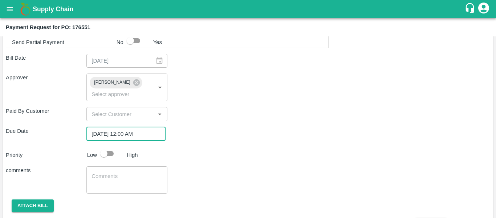
click at [110, 147] on input "checkbox" at bounding box center [103, 153] width 41 height 14
checkbox input "true"
click at [120, 172] on textarea at bounding box center [127, 179] width 70 height 15
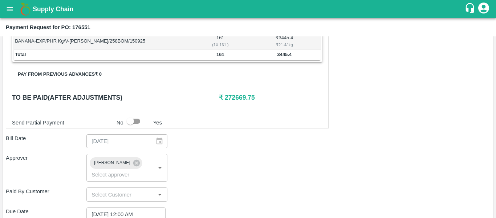
scroll to position [393, 0]
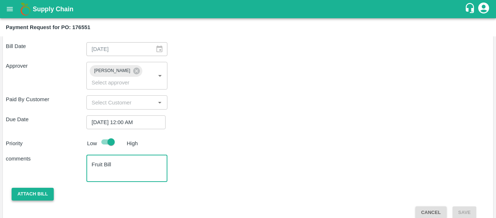
type textarea "Fruit Bill"
click at [42, 187] on button "Attach bill" at bounding box center [33, 193] width 42 height 13
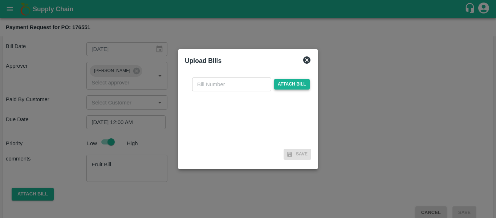
click at [286, 89] on span "Attach bill" at bounding box center [292, 84] width 36 height 11
click at [0, 0] on input "Attach bill" at bounding box center [0, 0] width 0 height 0
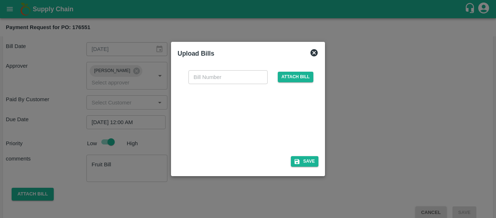
click at [251, 107] on div at bounding box center [246, 117] width 109 height 39
click at [209, 79] on input "text" at bounding box center [228, 77] width 79 height 14
type input "SE/25-26/1520"
click at [303, 164] on button "Save" at bounding box center [305, 161] width 28 height 11
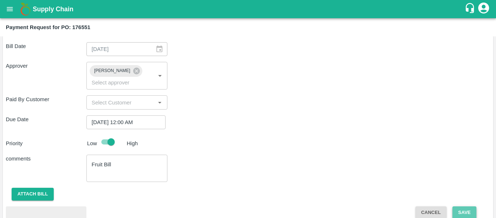
click at [456, 206] on button "Save" at bounding box center [465, 212] width 24 height 13
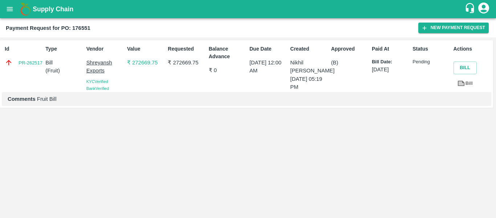
click at [13, 9] on icon "open drawer" at bounding box center [10, 9] width 8 height 8
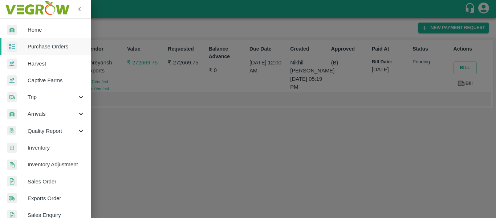
click at [36, 47] on span "Purchase Orders" at bounding box center [56, 47] width 57 height 8
